Goal: Task Accomplishment & Management: Manage account settings

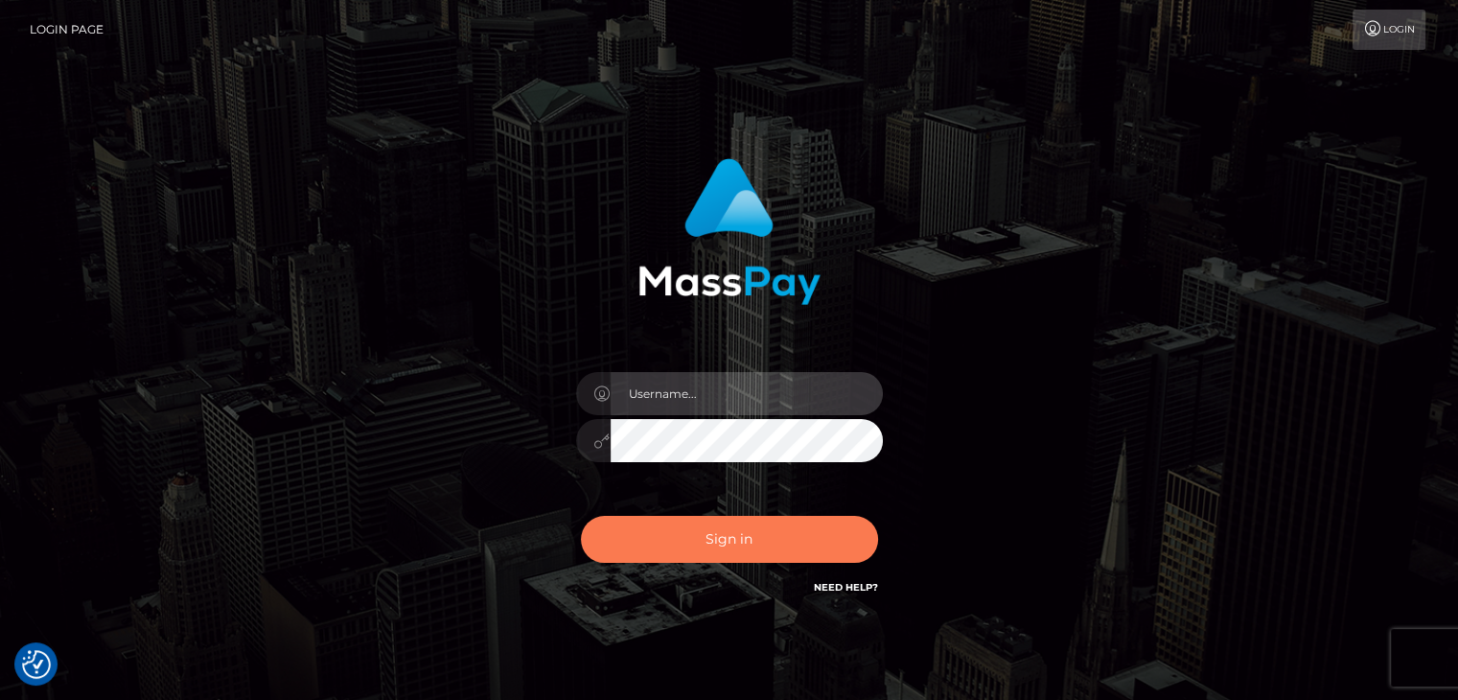
type input "rokhaya.sika"
click at [664, 539] on button "Sign in" at bounding box center [729, 539] width 297 height 47
type input "rokhaya.sika"
click at [681, 540] on button "Sign in" at bounding box center [729, 539] width 297 height 47
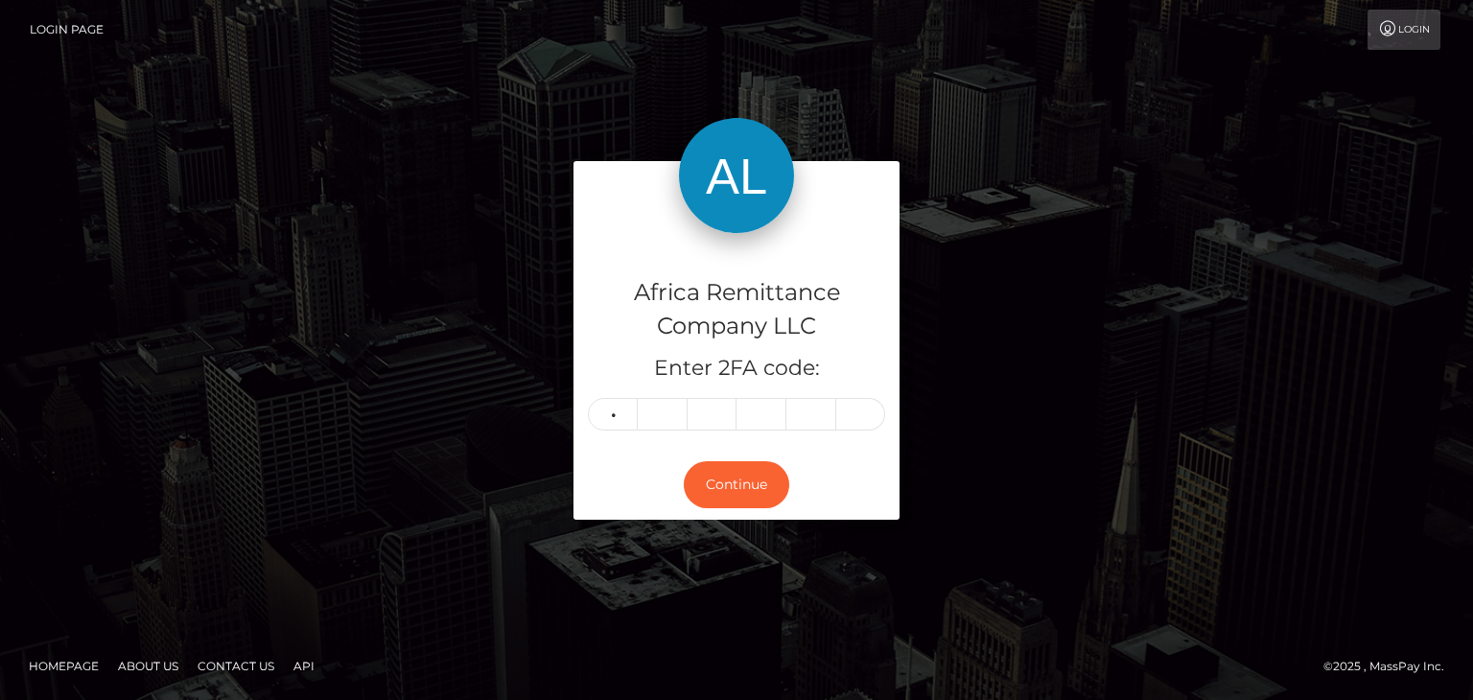
type input "2"
type input "5"
type input "6"
type input "7"
type input "8"
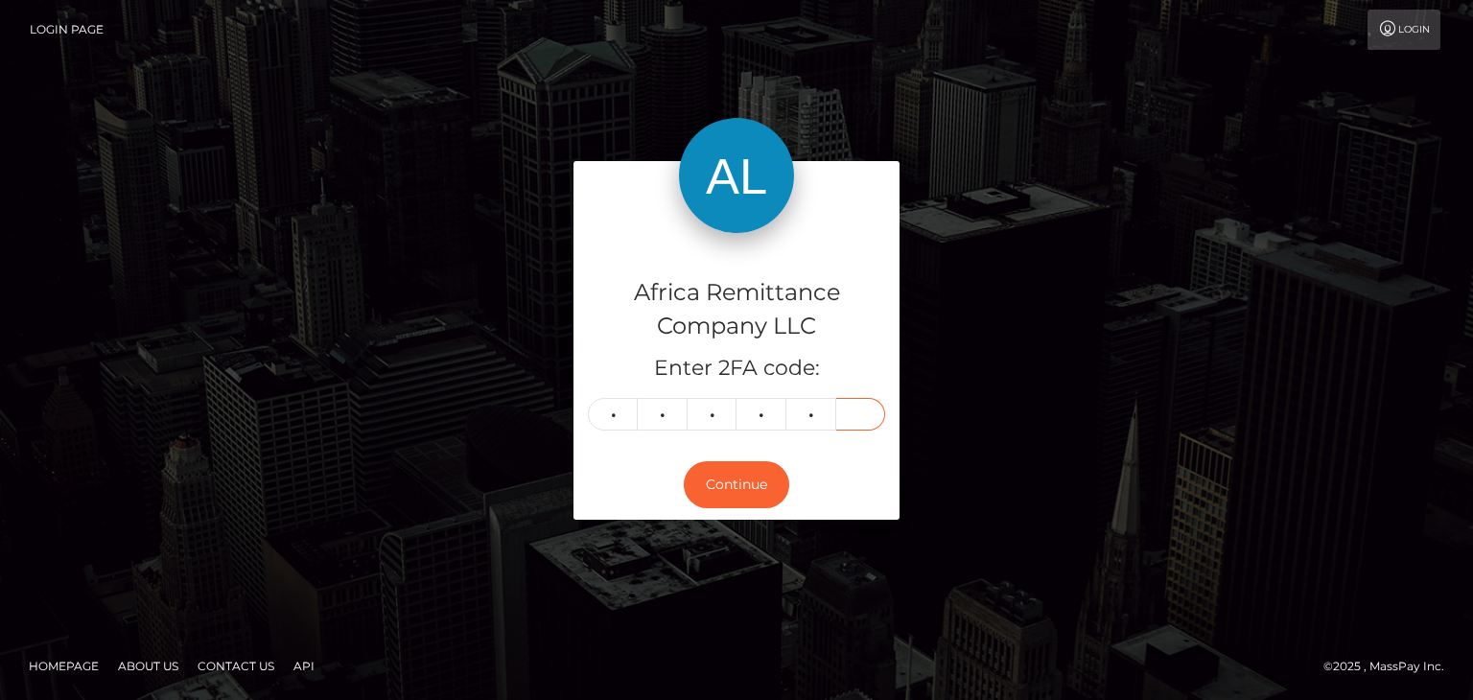
type input "8"
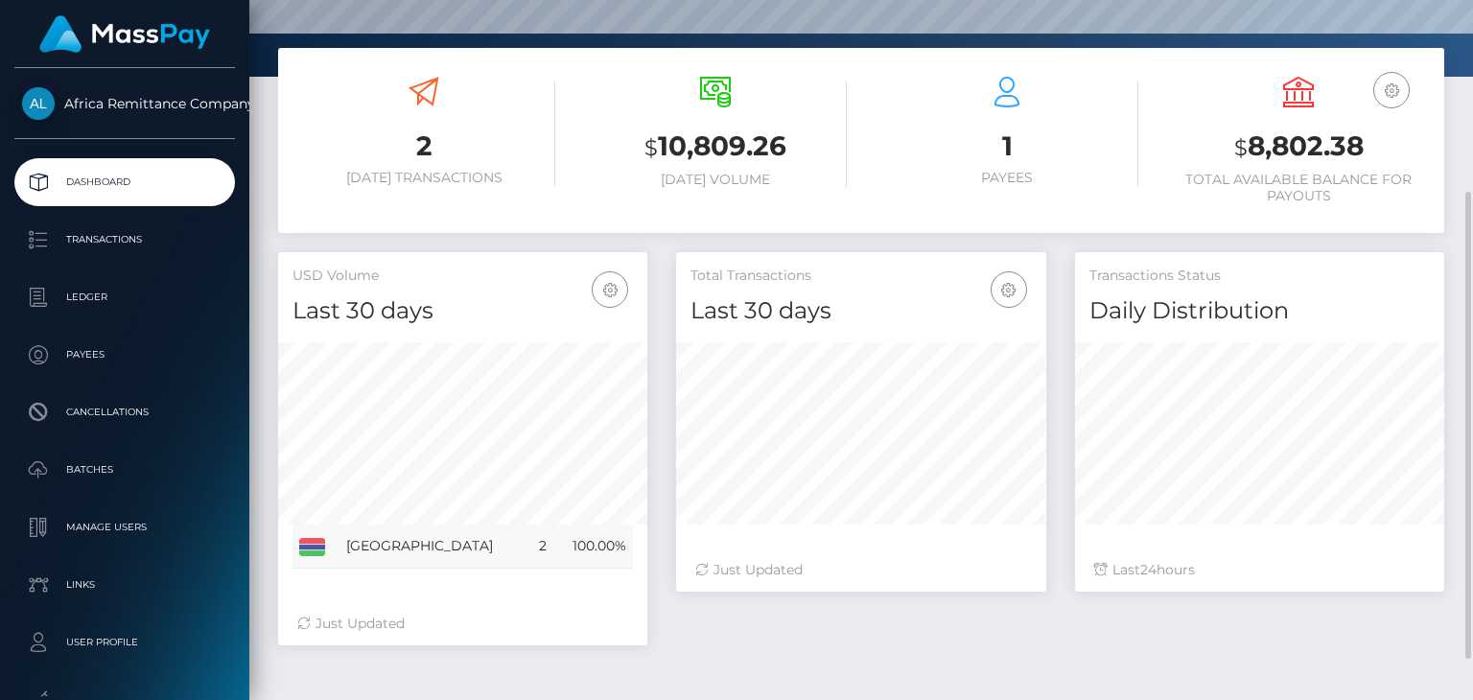
scroll to position [348, 0]
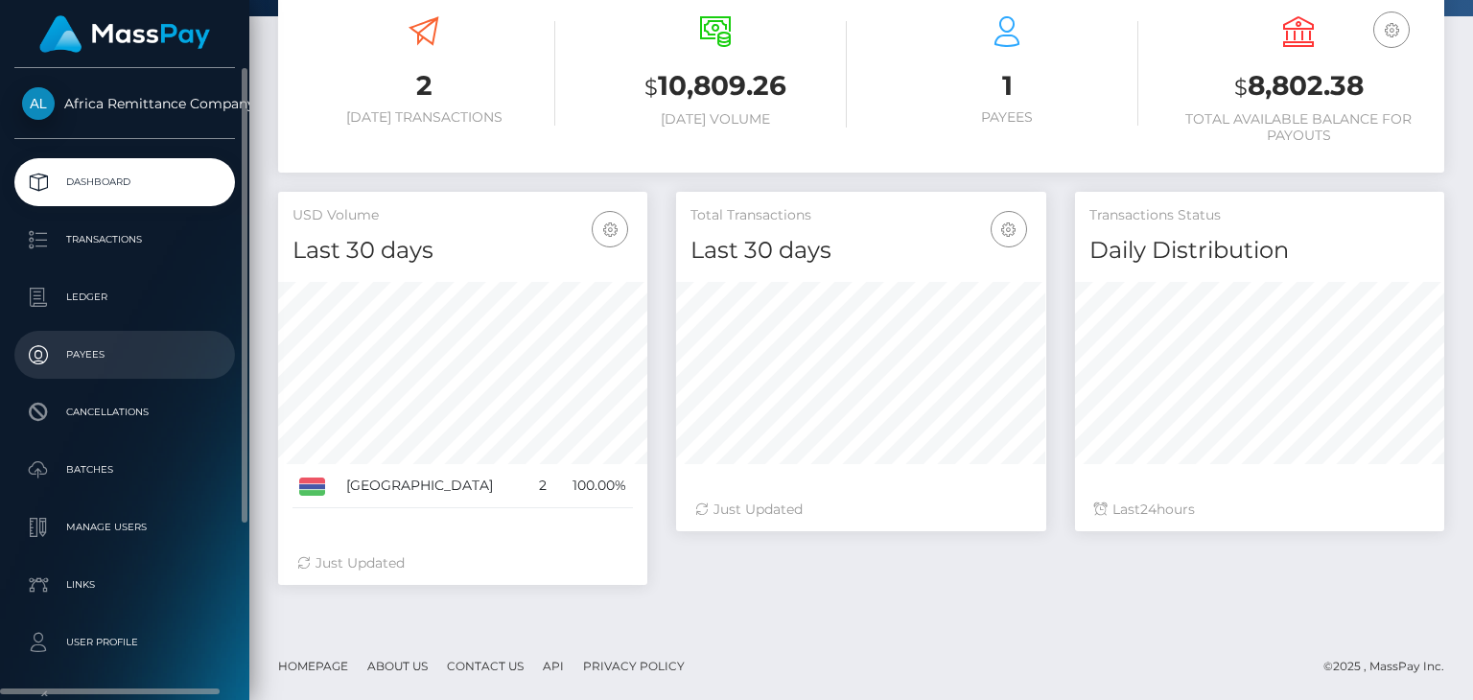
click at [54, 373] on link "Payees" at bounding box center [124, 355] width 221 height 48
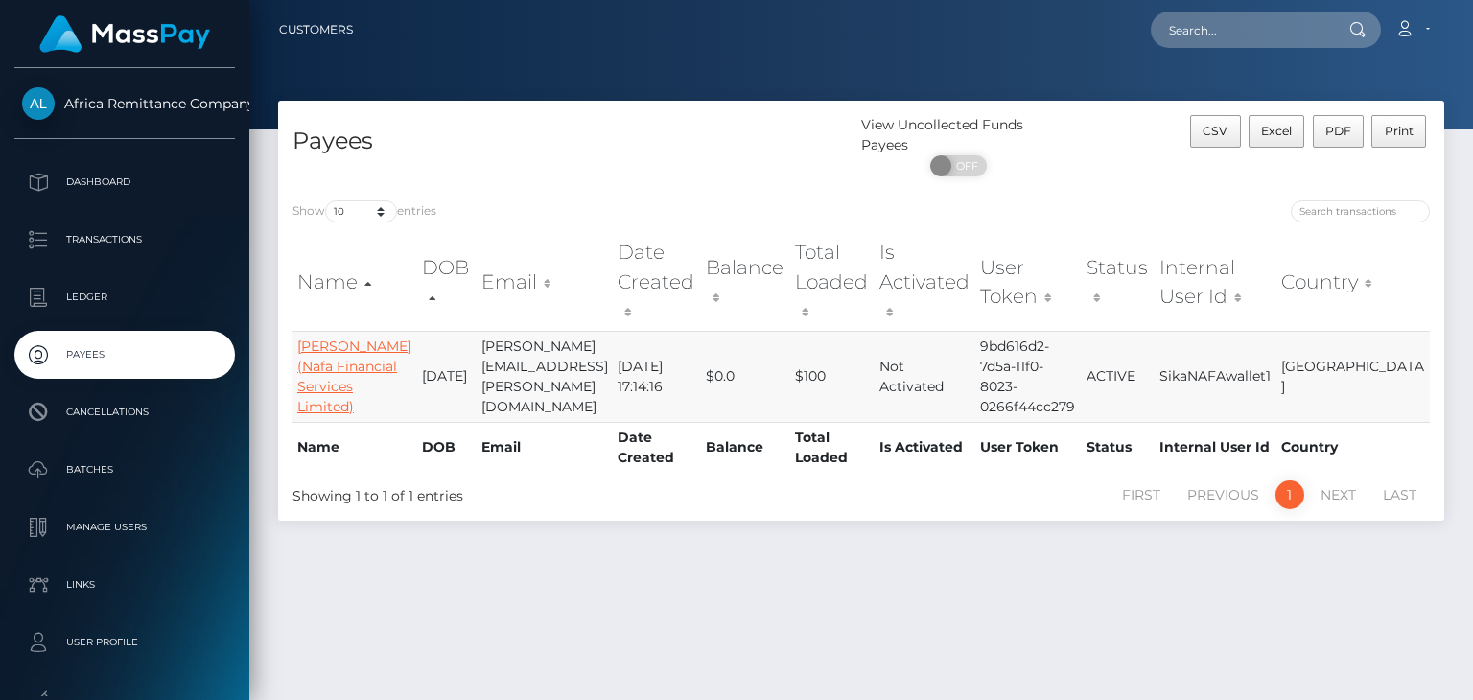
click at [349, 361] on link "[PERSON_NAME] (Nafa Financial Services Limited)" at bounding box center [354, 376] width 114 height 78
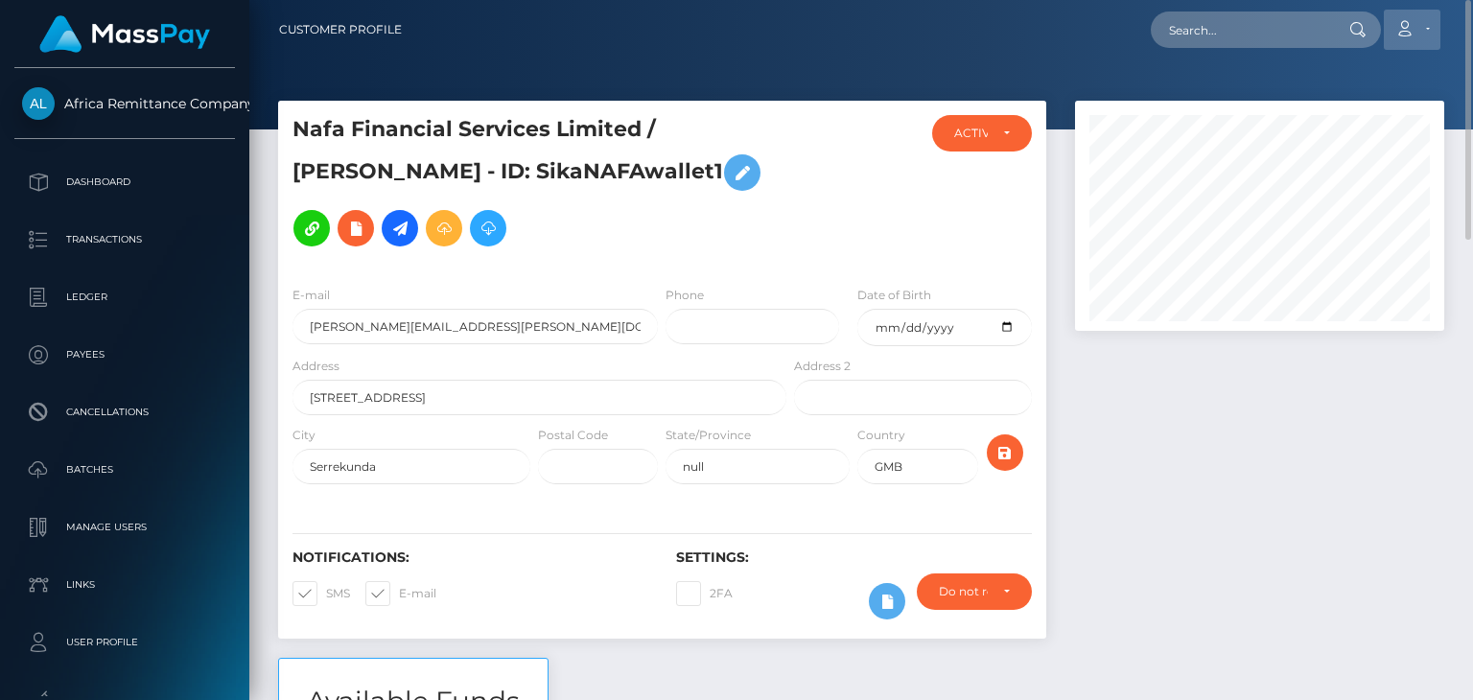
click at [1411, 26] on icon at bounding box center [1404, 28] width 20 height 15
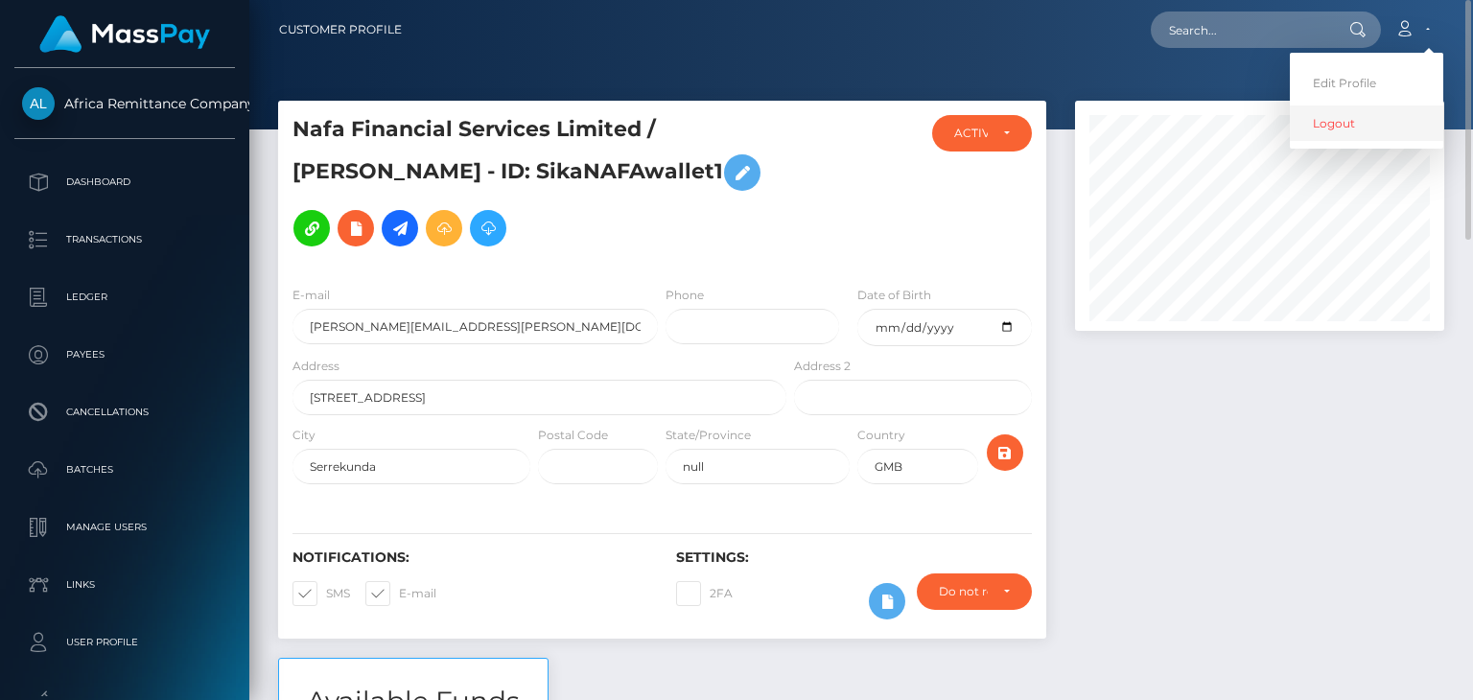
click at [1324, 113] on link "Logout" at bounding box center [1366, 122] width 153 height 35
